Goal: Information Seeking & Learning: Understand process/instructions

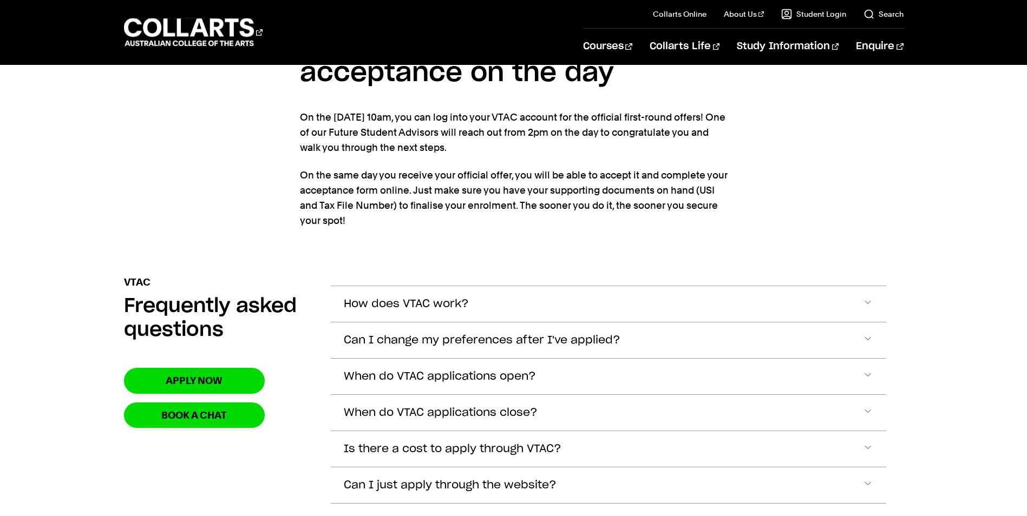
scroll to position [1245, 0]
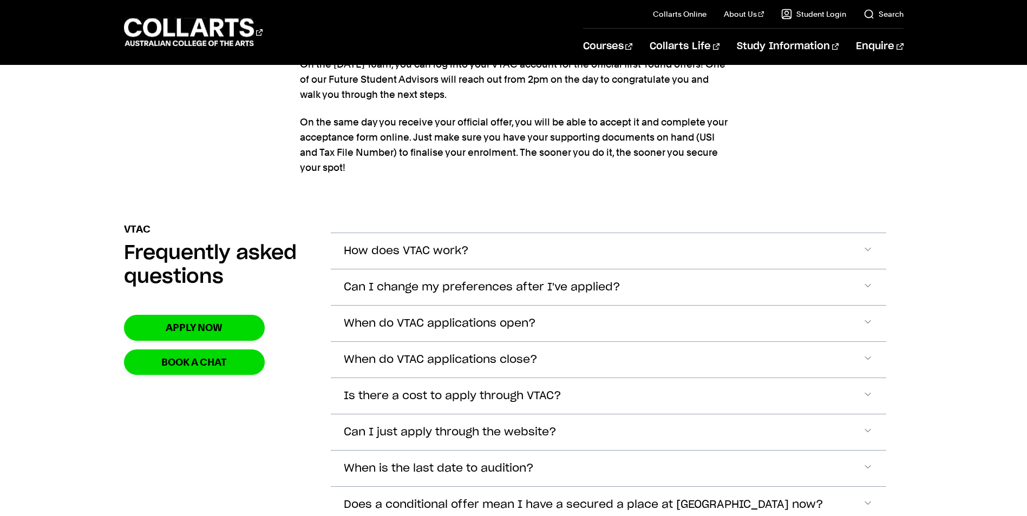
click at [441, 258] on span "How does VTAC work?" at bounding box center [406, 251] width 125 height 12
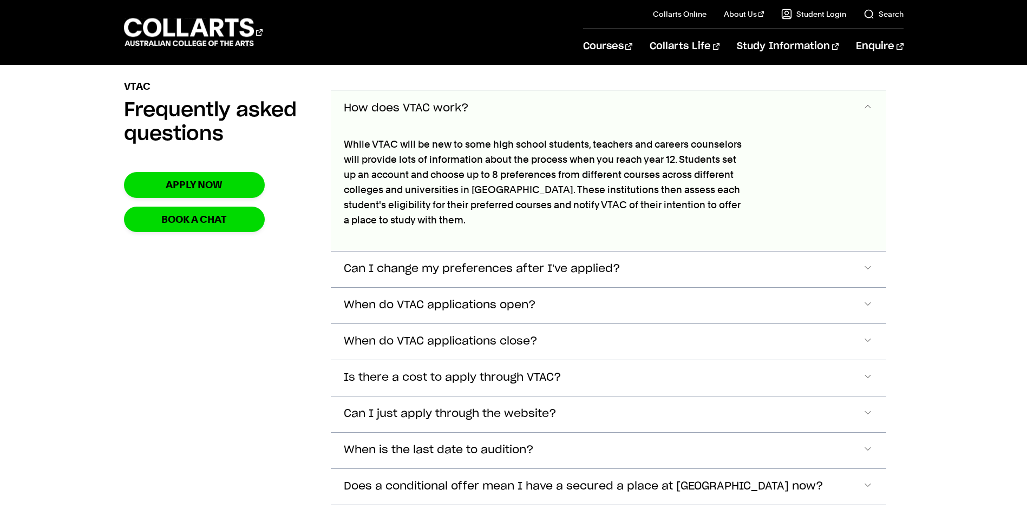
scroll to position [1396, 0]
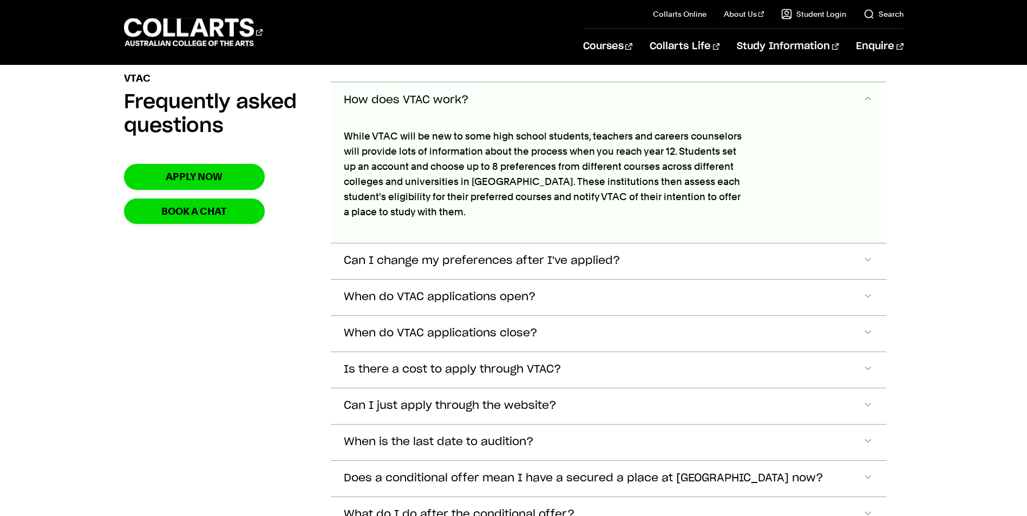
click at [441, 266] on button "Can I change my preferences after I've applied?" at bounding box center [608, 262] width 555 height 36
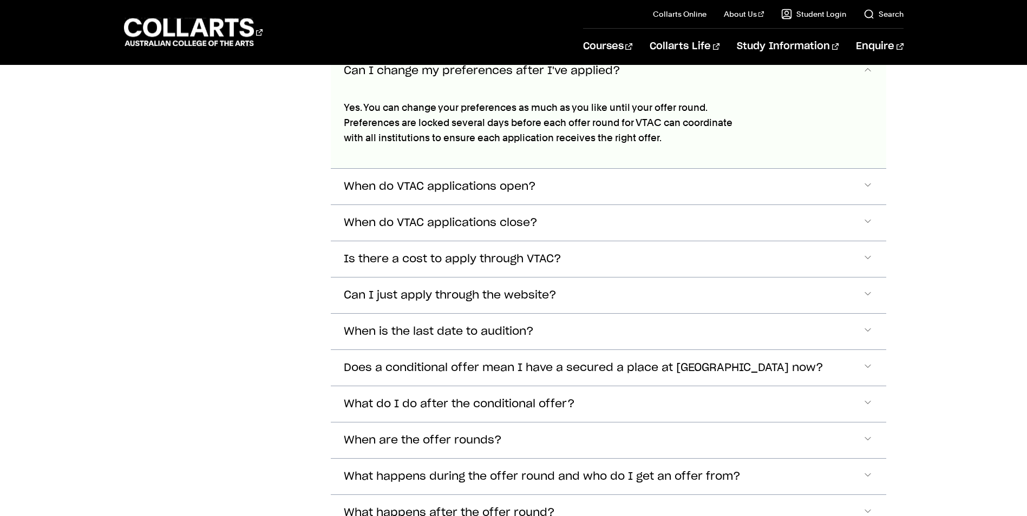
scroll to position [1611, 0]
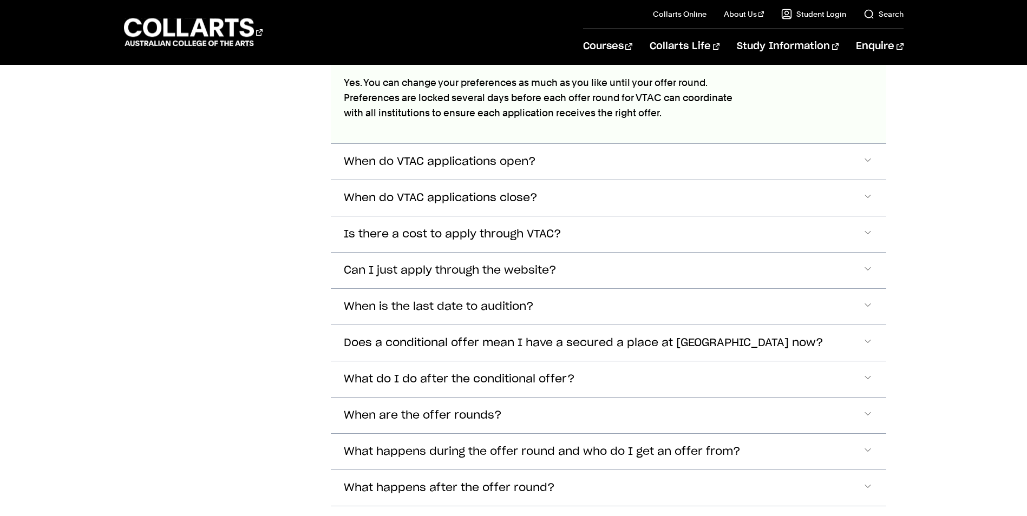
click at [441, 278] on div "How does VTAC work? While VTAC will be new to some high school students, teache…" at bounding box center [608, 205] width 555 height 676
click at [441, 277] on span "Can I just apply through the website?" at bounding box center [450, 271] width 213 height 12
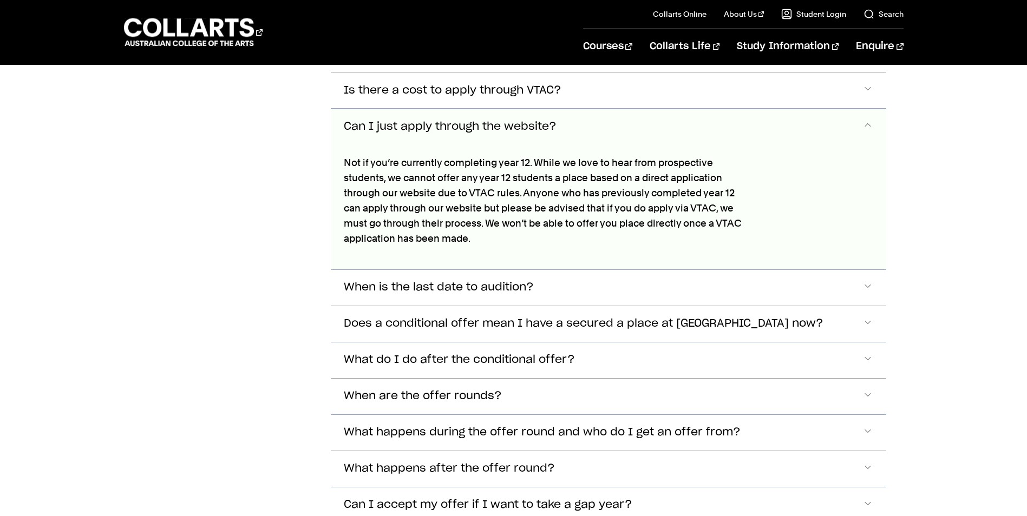
scroll to position [1779, 0]
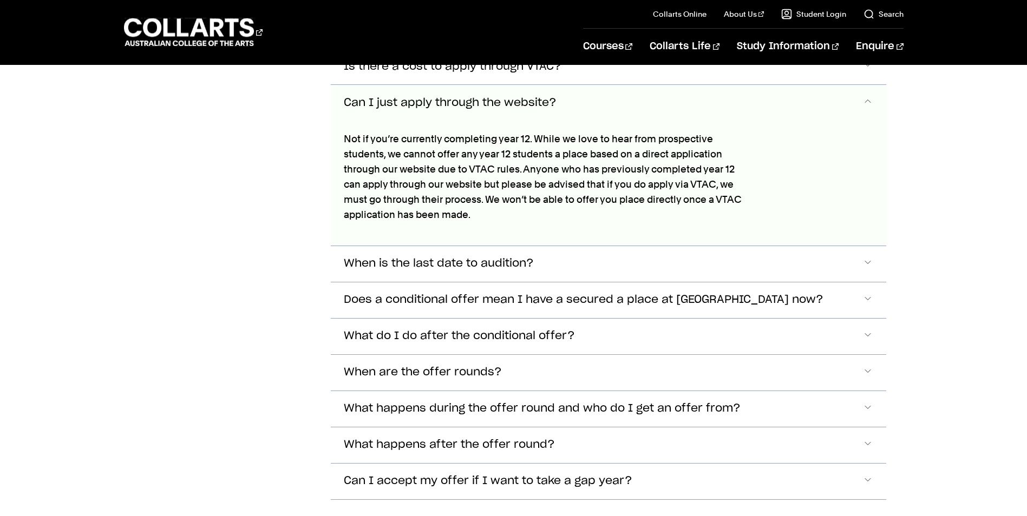
click at [427, 73] on span "Is there a cost to apply through VTAC?" at bounding box center [453, 67] width 218 height 12
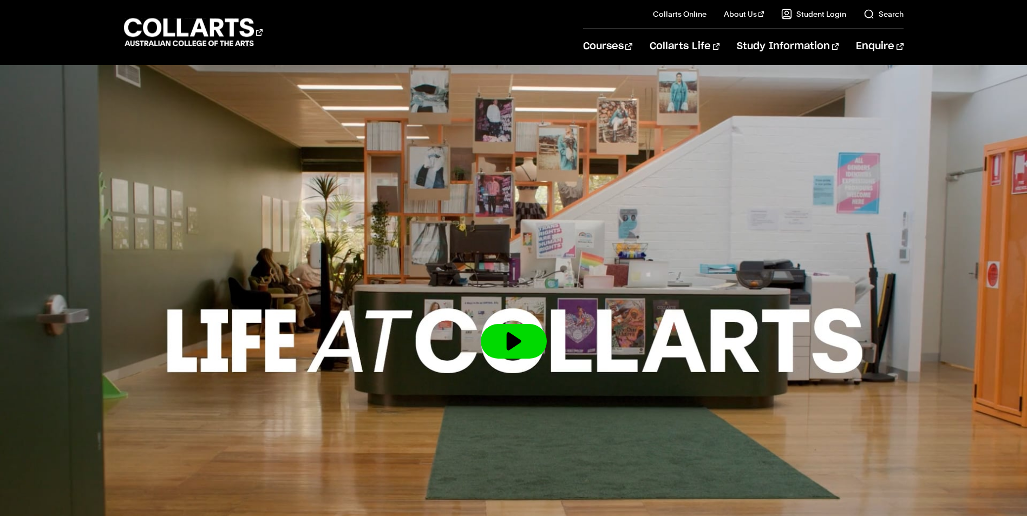
scroll to position [2231, 0]
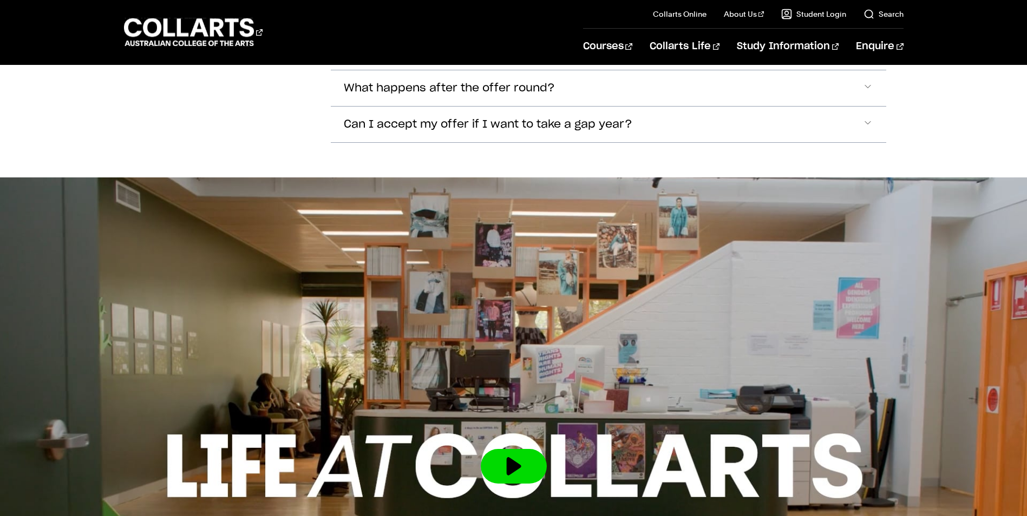
click at [401, 131] on span "Can I accept my offer if I want to take a gap year?" at bounding box center [488, 125] width 289 height 12
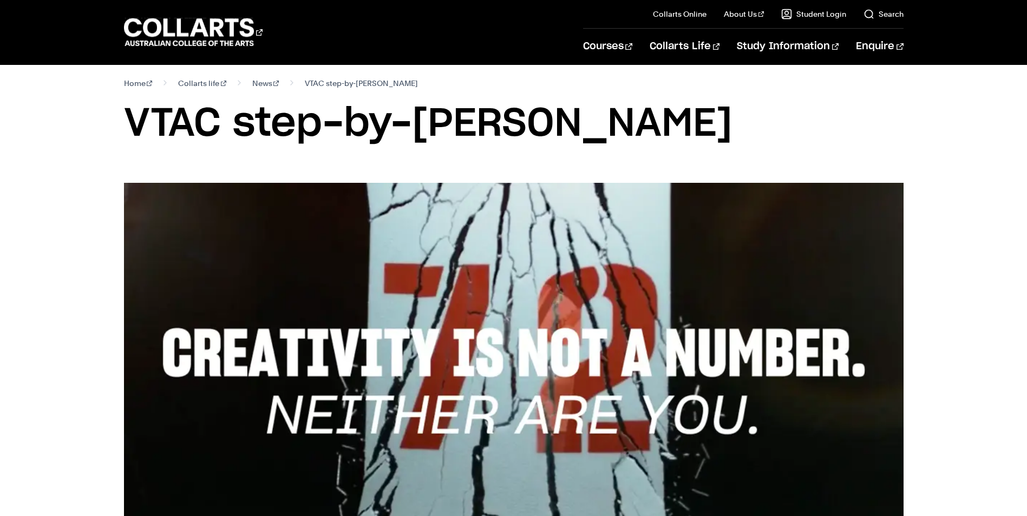
scroll to position [0, 0]
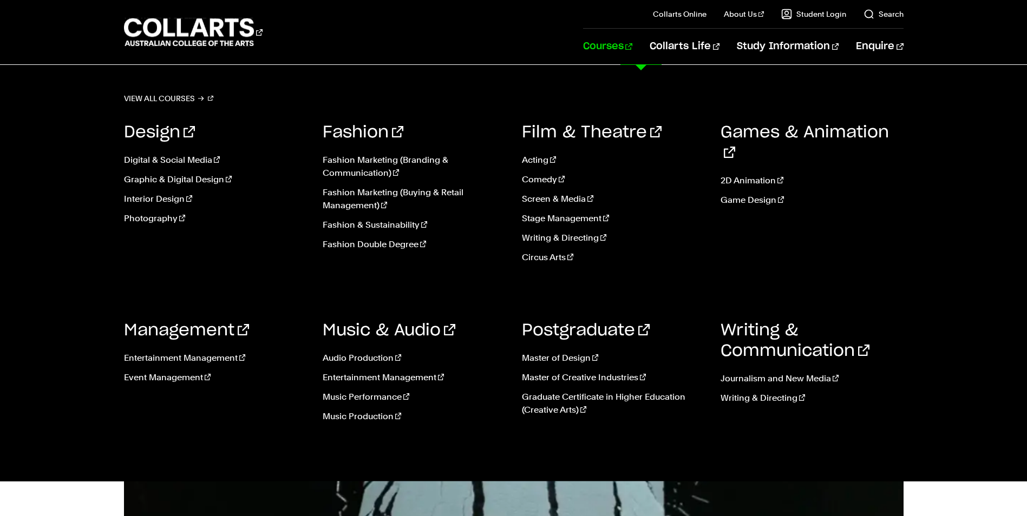
click at [163, 161] on link "Digital & Social Media" at bounding box center [215, 160] width 183 height 13
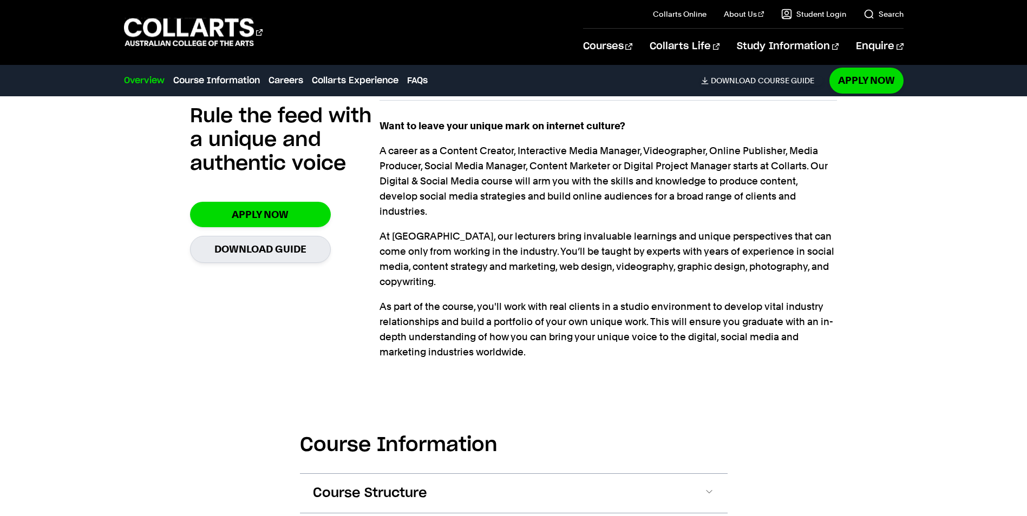
scroll to position [1245, 0]
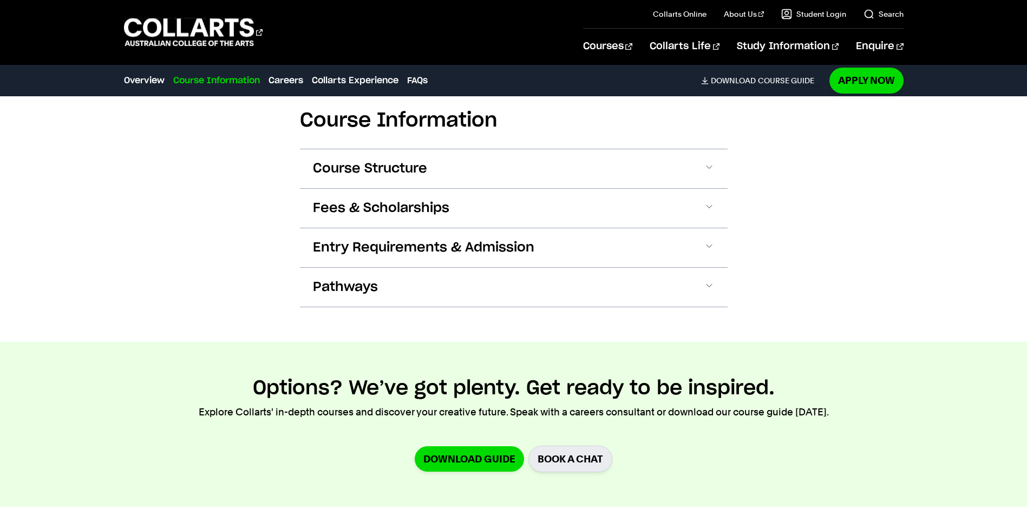
click at [309, 189] on button "Fees & Scholarships" at bounding box center [514, 208] width 428 height 39
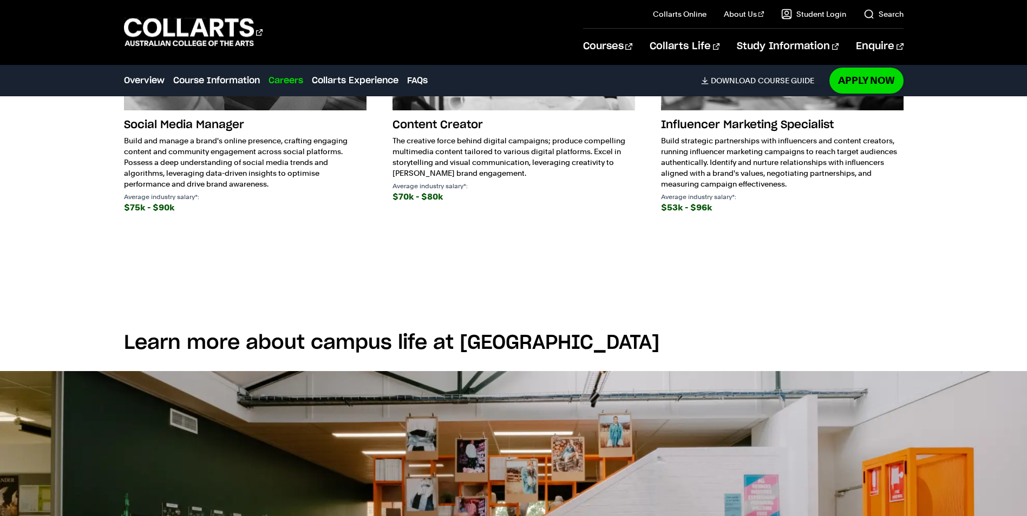
scroll to position [1880, 0]
